Goal: Navigation & Orientation: Find specific page/section

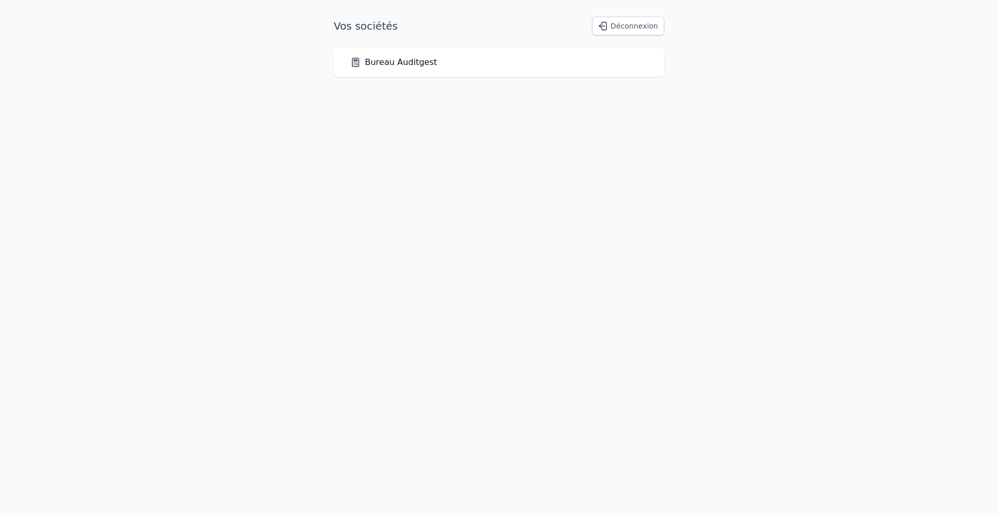
click at [458, 66] on div "Bureau Auditgest" at bounding box center [498, 62] width 297 height 12
click at [396, 66] on link "Bureau Auditgest" at bounding box center [393, 62] width 87 height 12
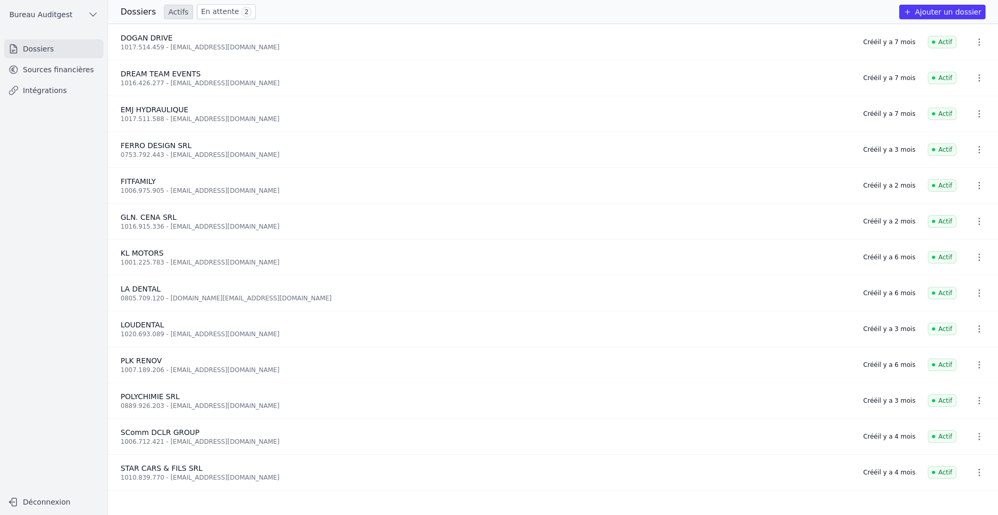
click at [62, 65] on link "Sources financières" at bounding box center [53, 69] width 99 height 19
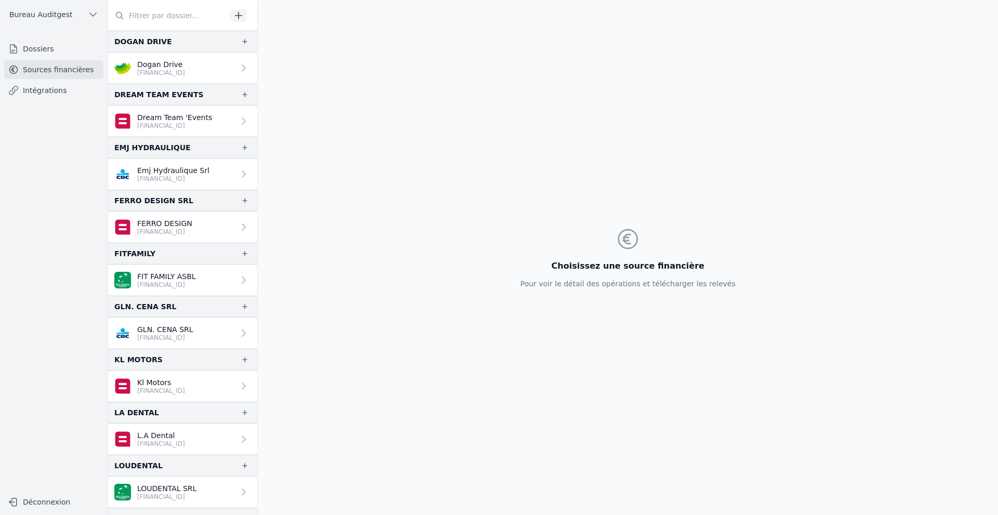
click at [179, 115] on p "Dream Team 'Events" at bounding box center [174, 117] width 75 height 10
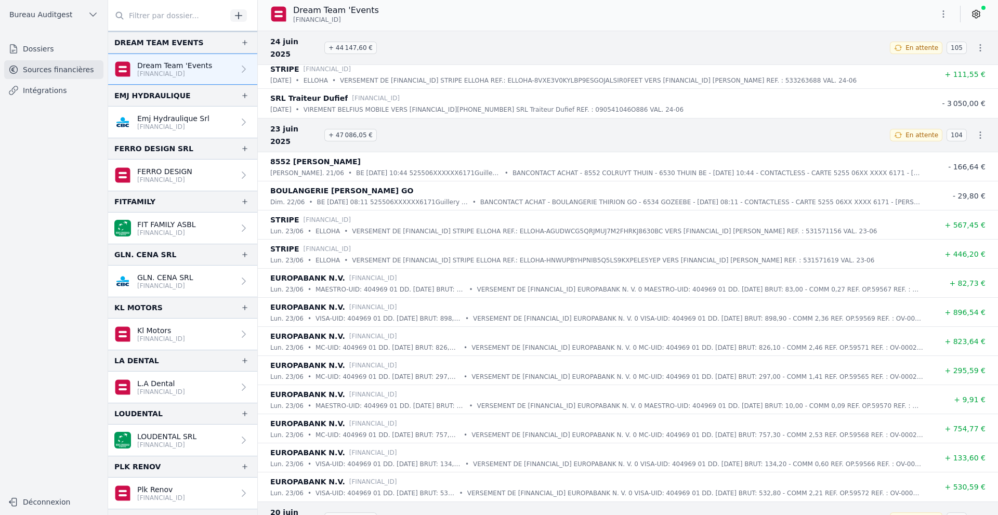
scroll to position [8630, 0]
